Goal: Find specific page/section: Find specific page/section

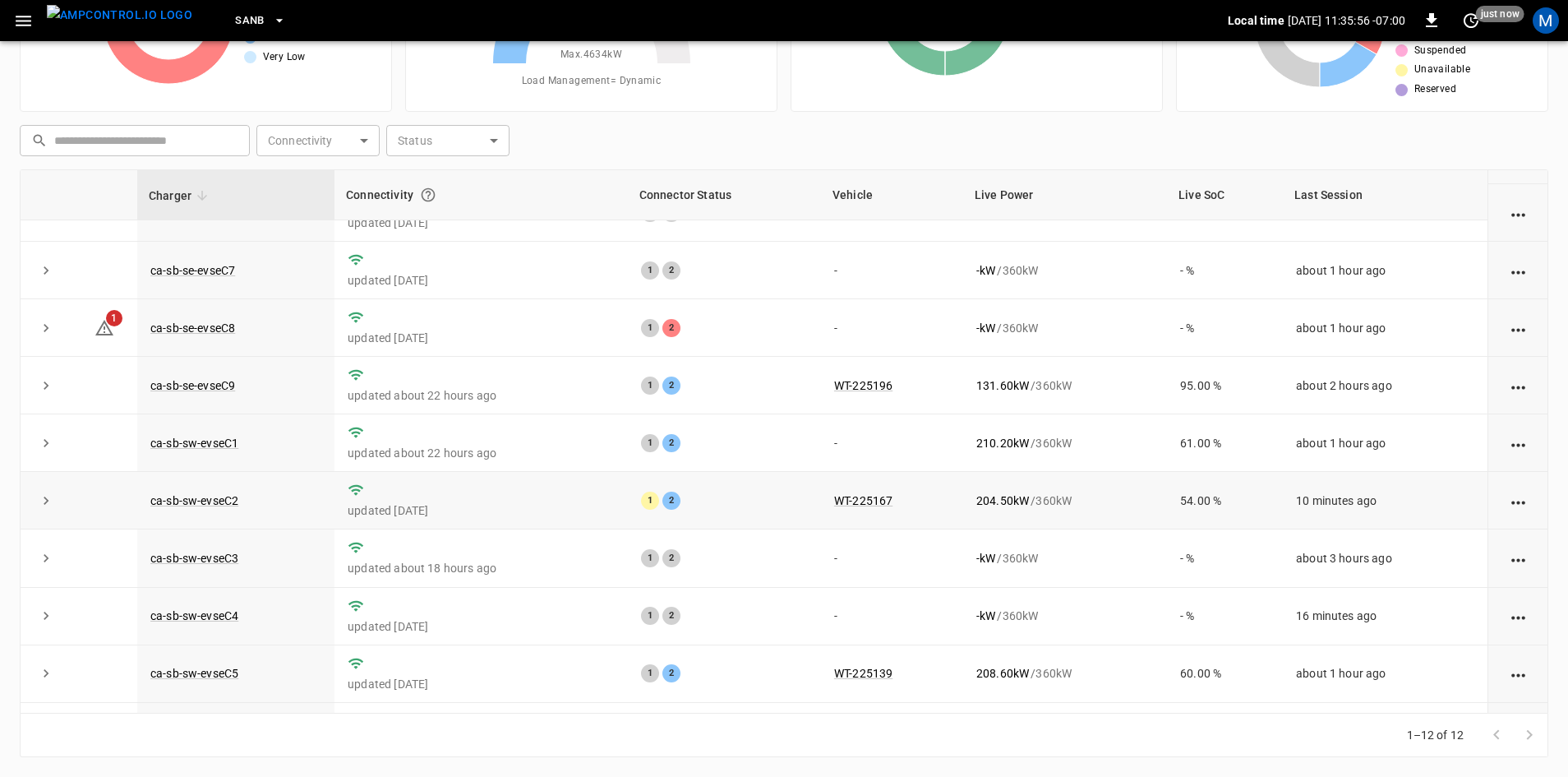
scroll to position [208, 0]
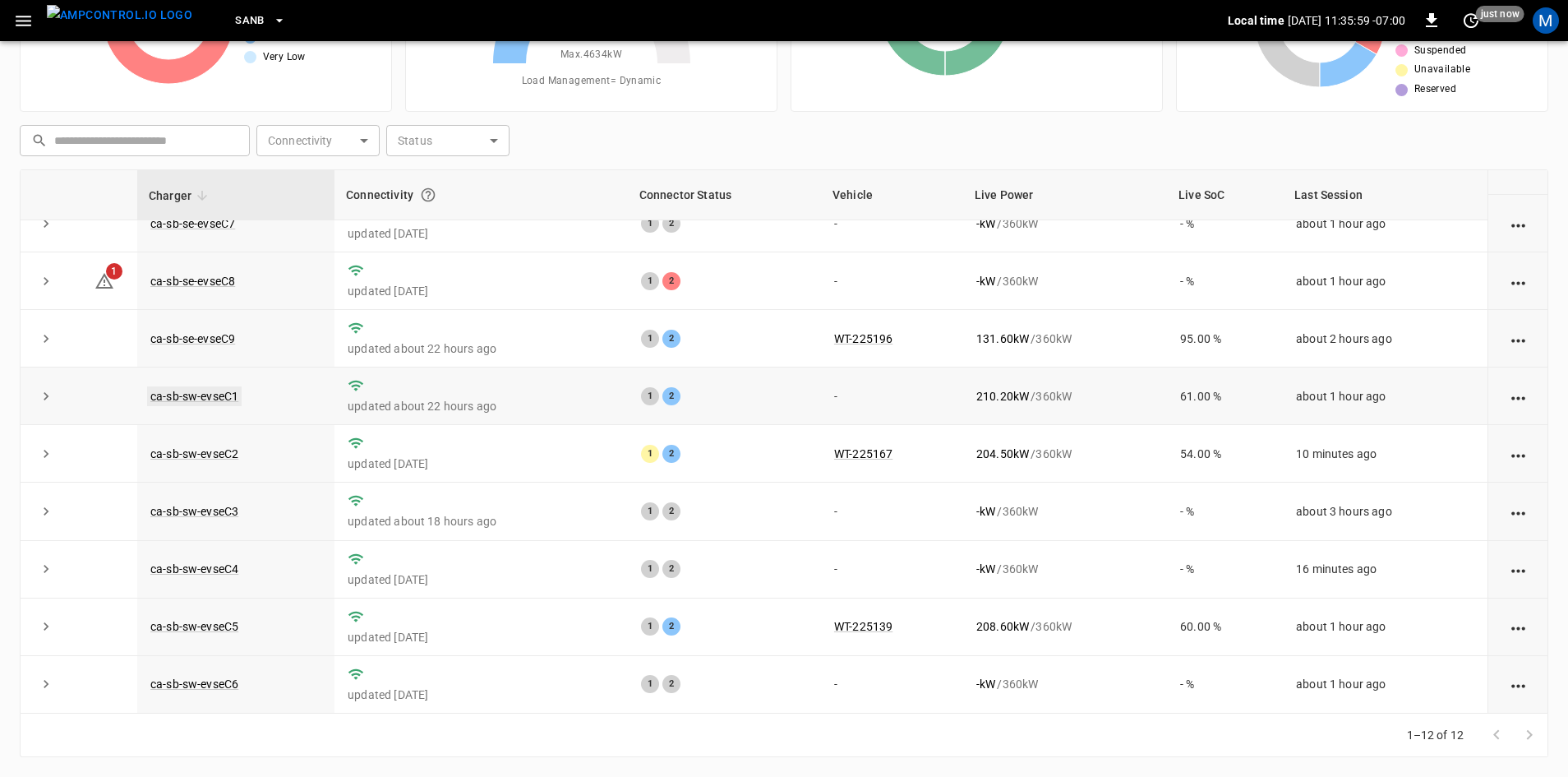
click at [194, 386] on link "ca-sb-sw-evseC1" at bounding box center [195, 396] width 95 height 19
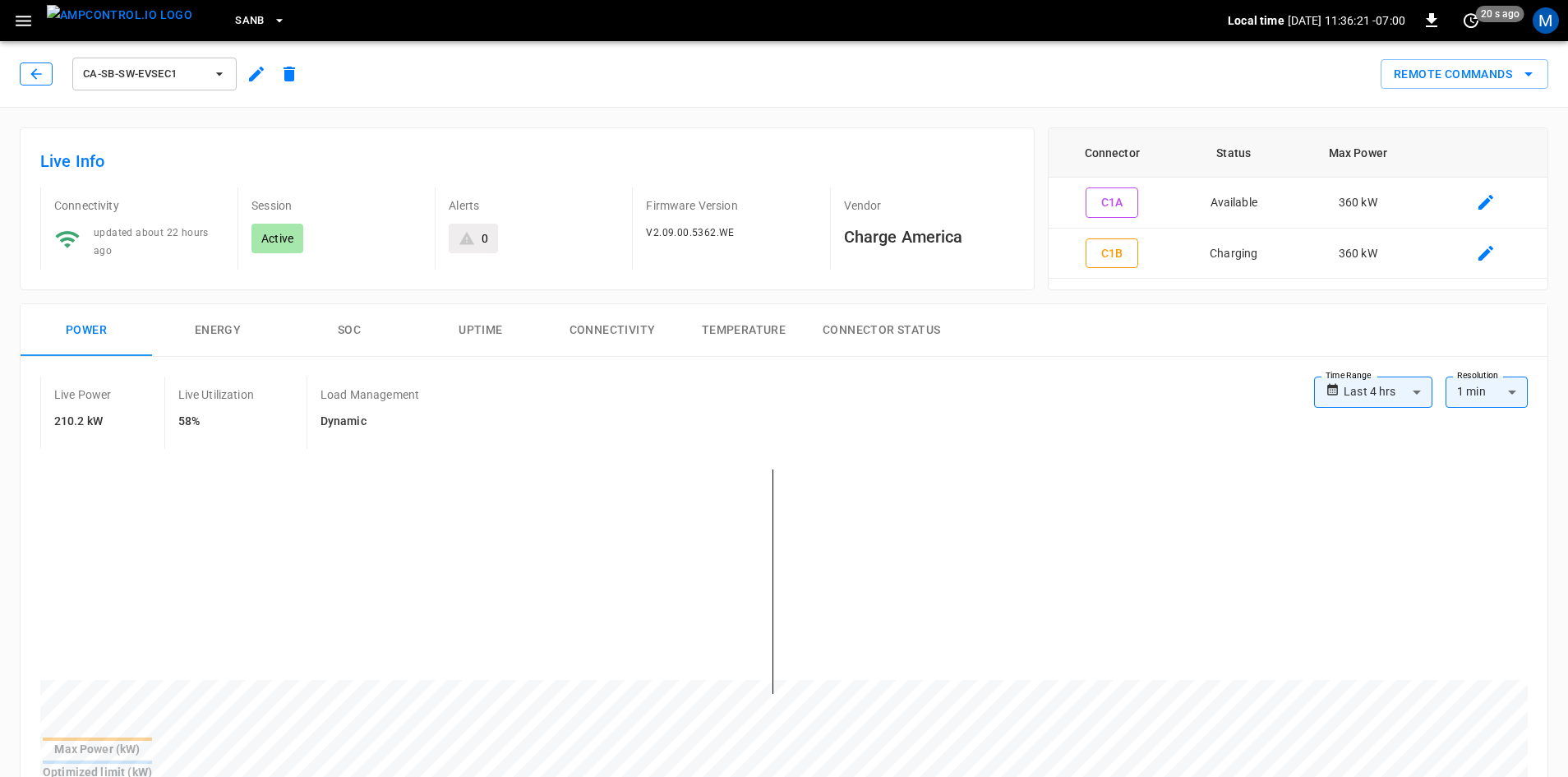
click at [24, 81] on button "button" at bounding box center [35, 74] width 32 height 23
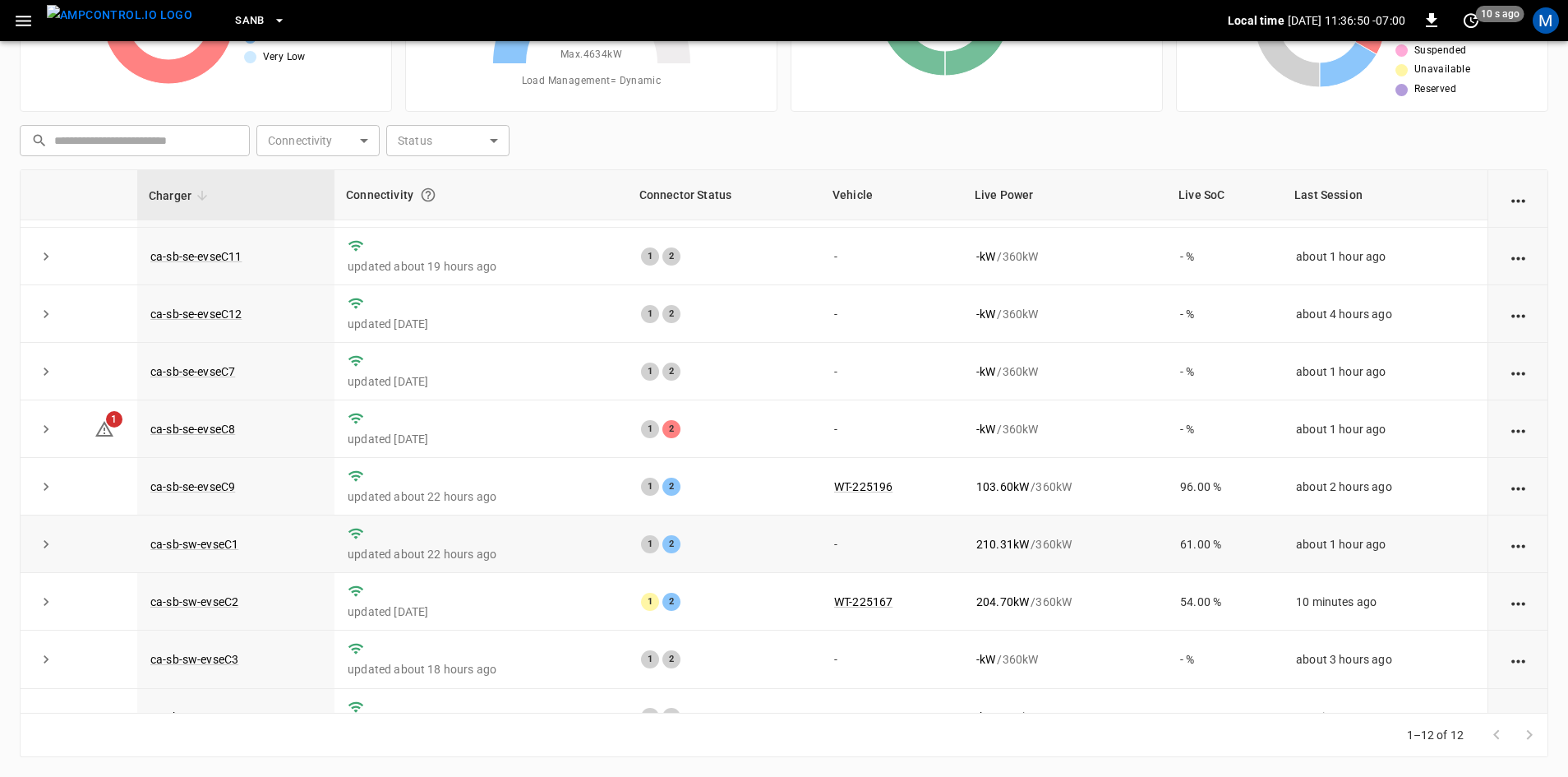
scroll to position [44, 0]
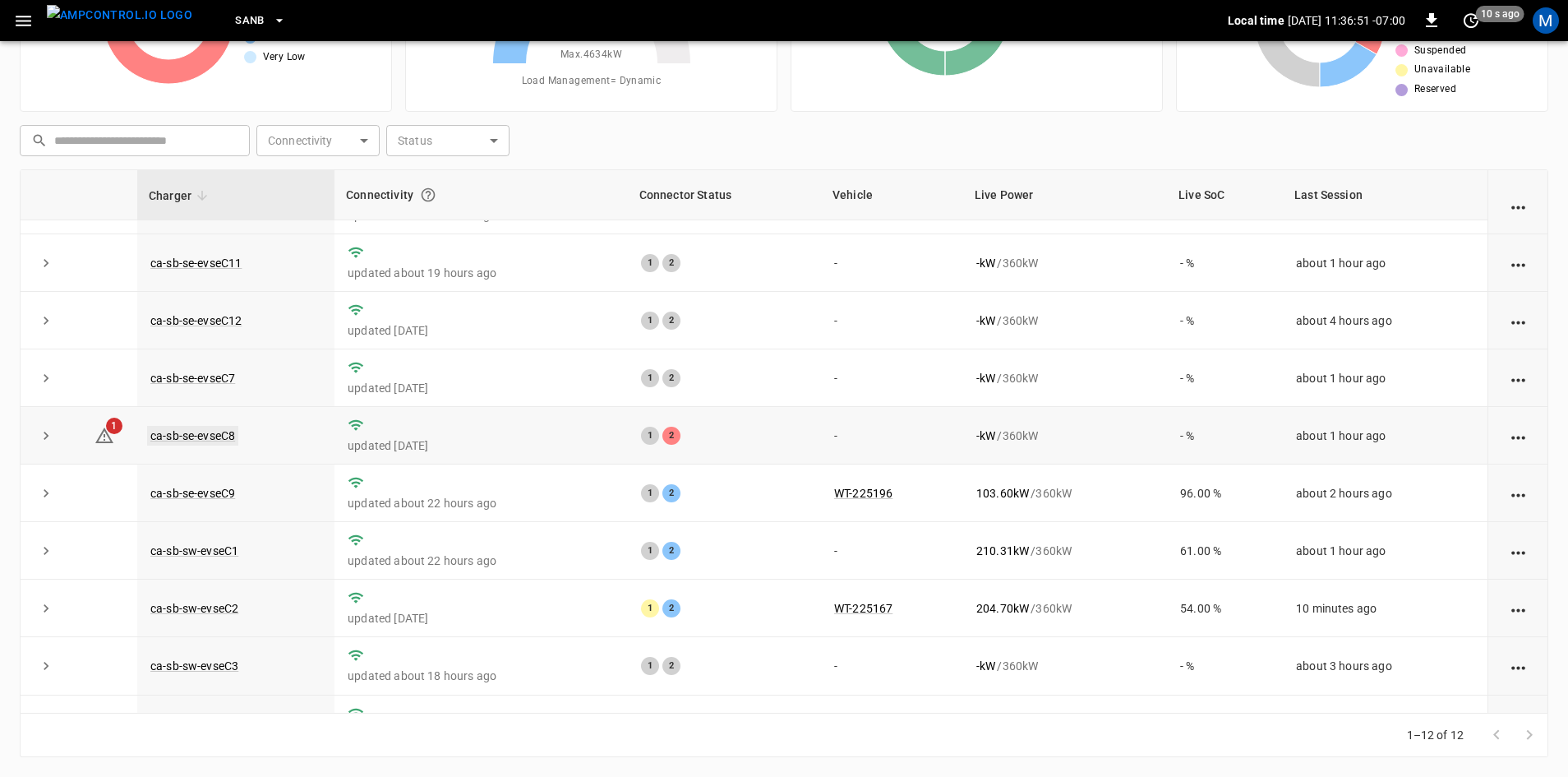
click at [197, 432] on link "ca-sb-se-evseC8" at bounding box center [193, 435] width 91 height 19
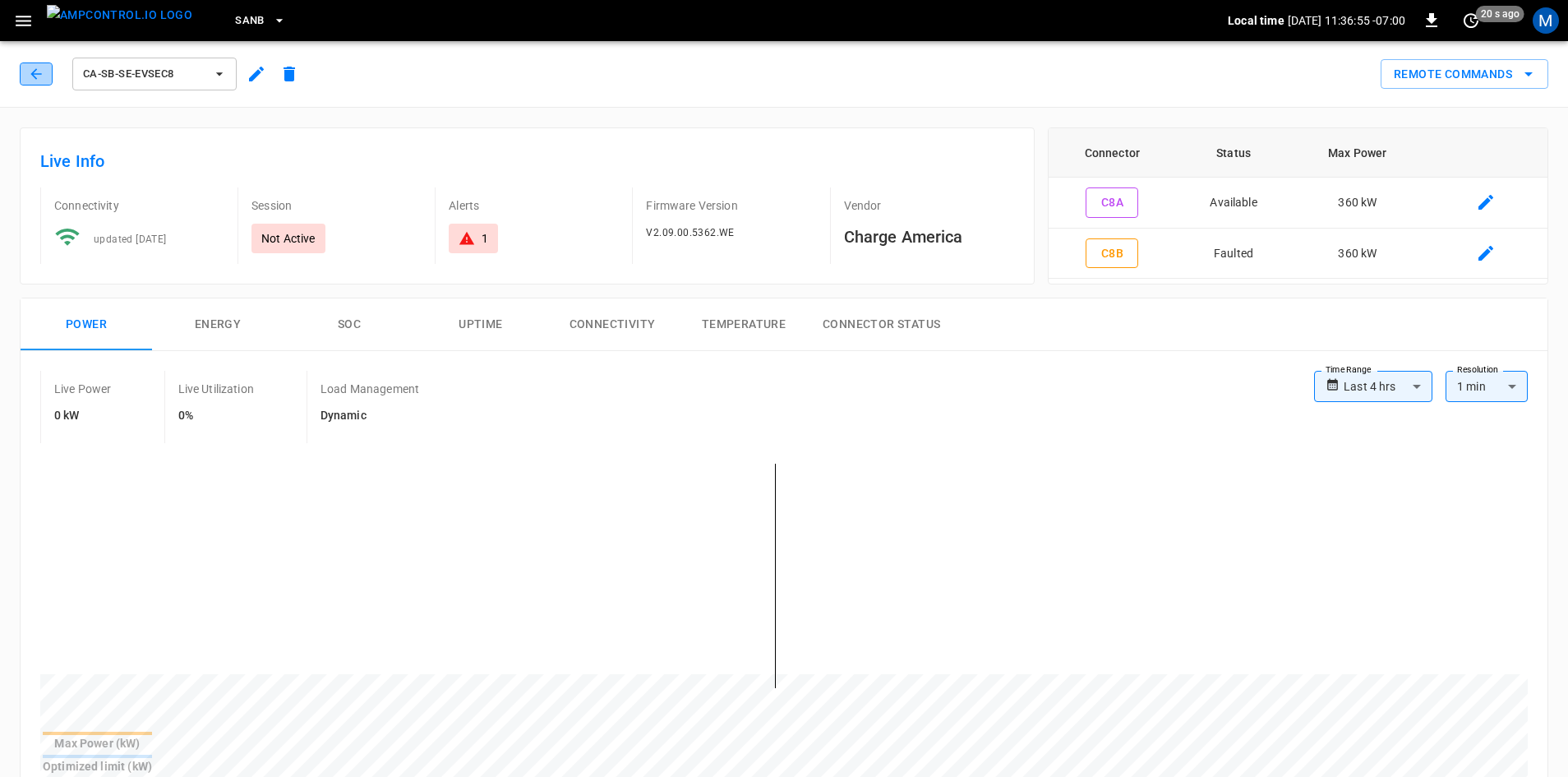
click at [34, 75] on icon "button" at bounding box center [36, 74] width 17 height 17
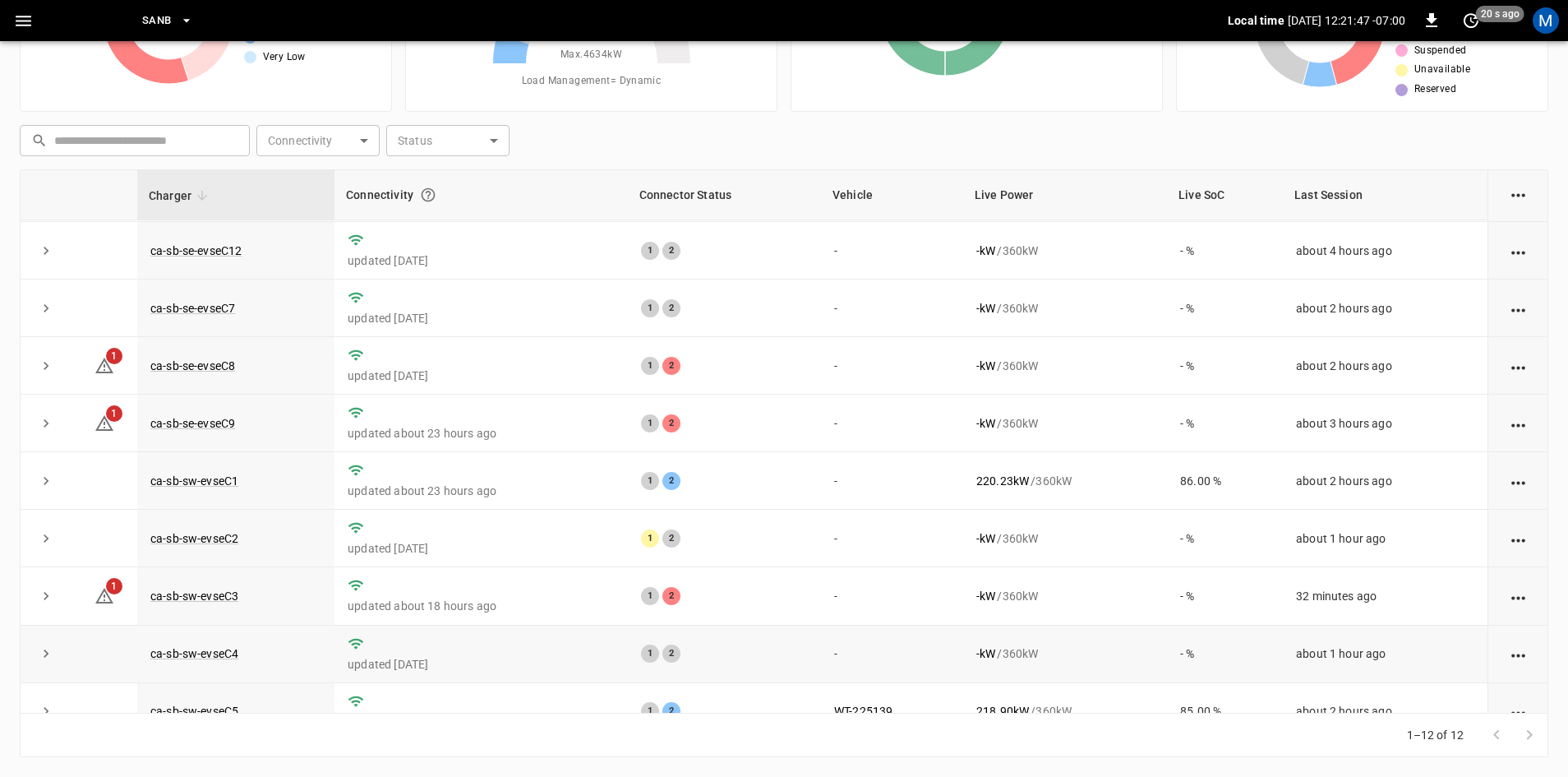
scroll to position [208, 0]
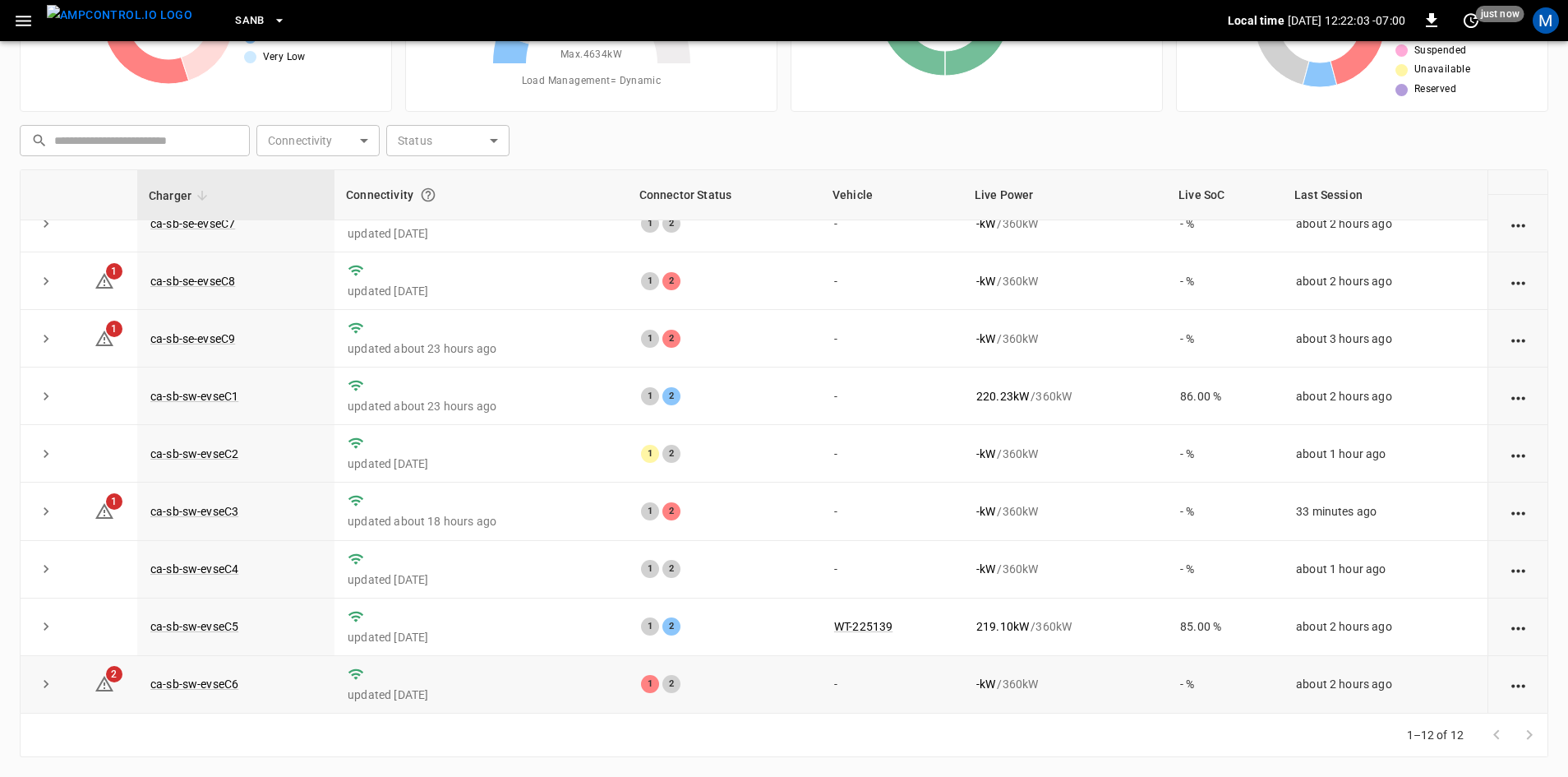
click at [168, 674] on td "ca-sb-sw-evseC6" at bounding box center [235, 686] width 197 height 58
click at [180, 686] on link "ca-sb-sw-evseC6" at bounding box center [195, 684] width 95 height 19
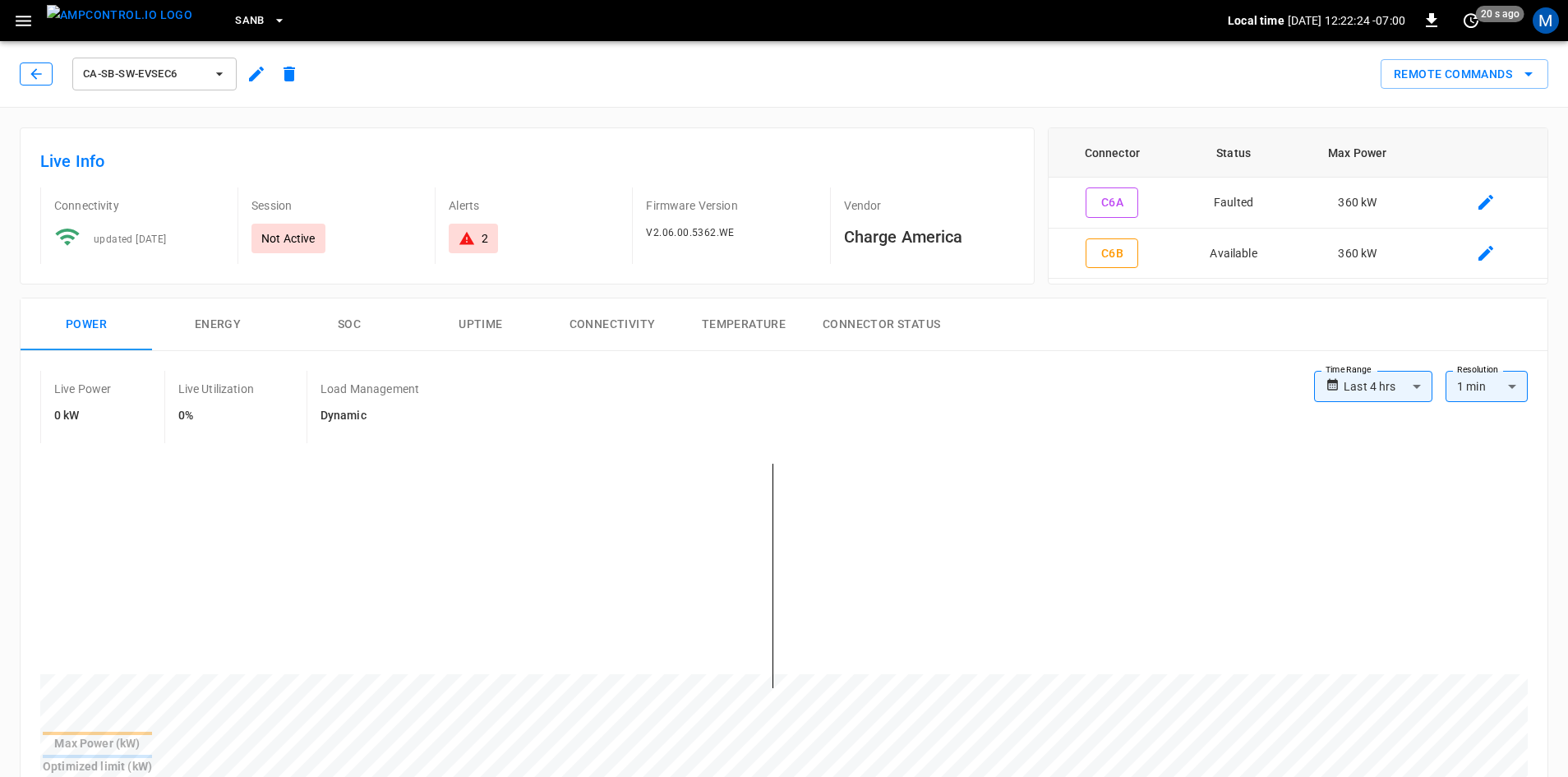
click at [39, 75] on icon "button" at bounding box center [36, 74] width 17 height 17
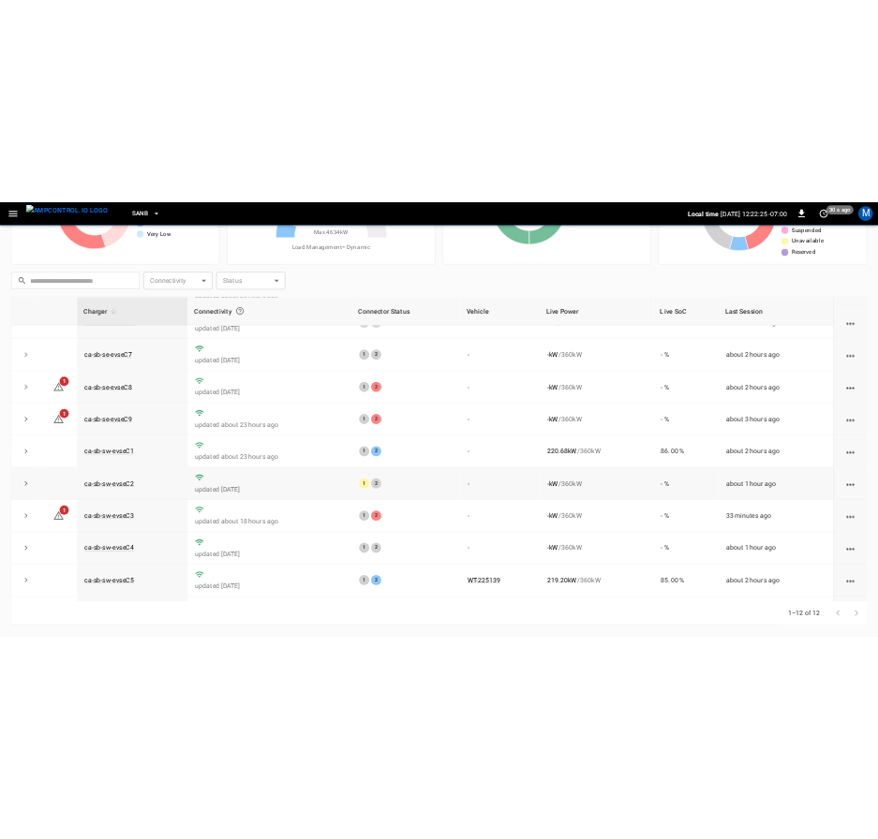
scroll to position [237, 0]
